Goal: Task Accomplishment & Management: Manage account settings

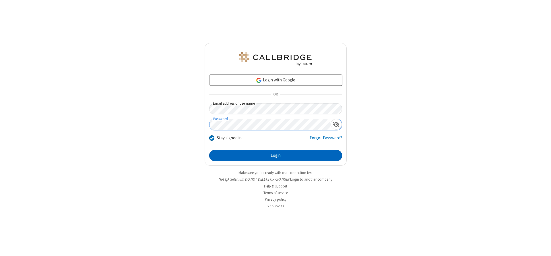
click at [275, 155] on button "Login" at bounding box center [275, 155] width 133 height 11
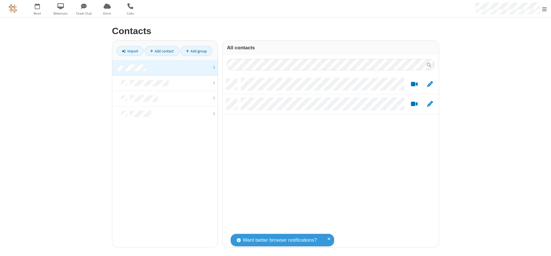
scroll to position [168, 212]
click at [165, 68] on link at bounding box center [165, 67] width 106 height 15
click at [162, 51] on link "Add contact" at bounding box center [162, 51] width 35 height 10
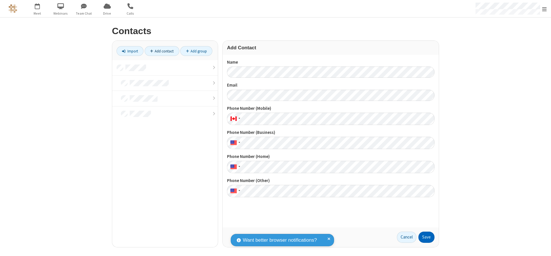
click at [426, 237] on button "Save" at bounding box center [426, 237] width 16 height 11
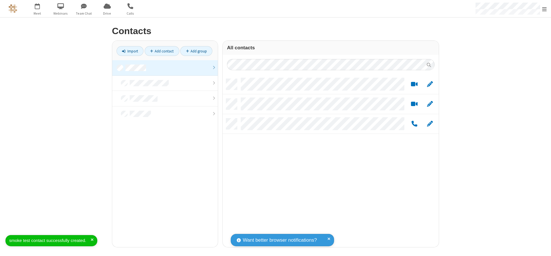
scroll to position [168, 212]
